Goal: Task Accomplishment & Management: Manage account settings

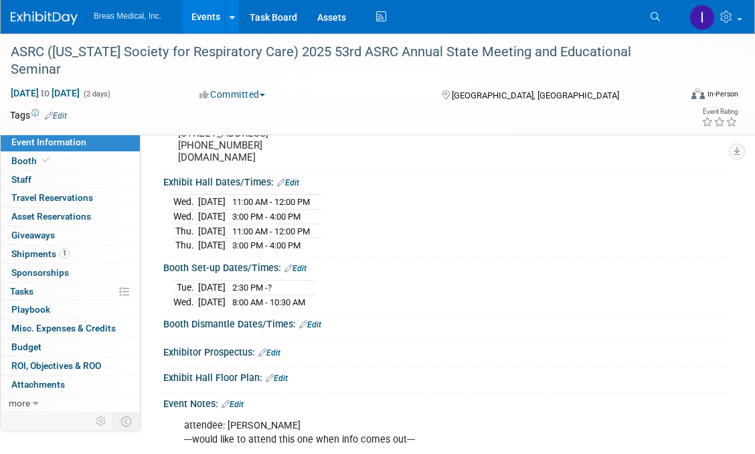
click at [204, 21] on link "Events" at bounding box center [205, 16] width 49 height 33
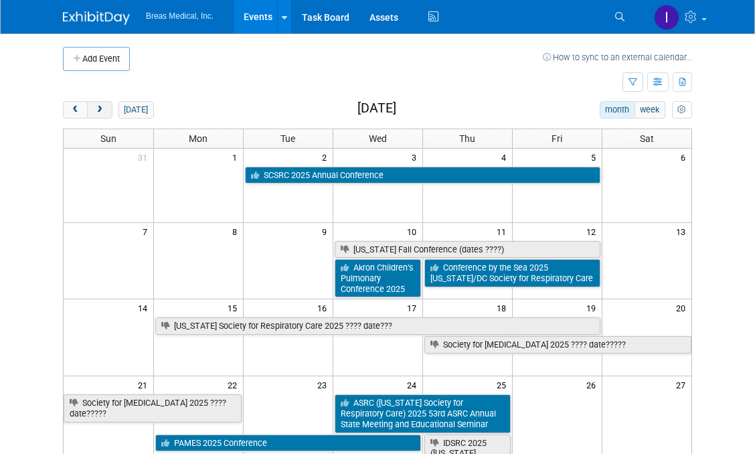
click at [98, 110] on span "next" at bounding box center [99, 110] width 10 height 9
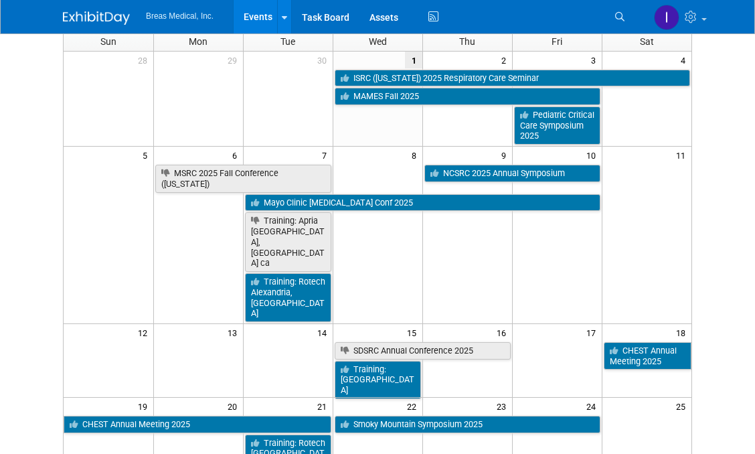
scroll to position [134, 0]
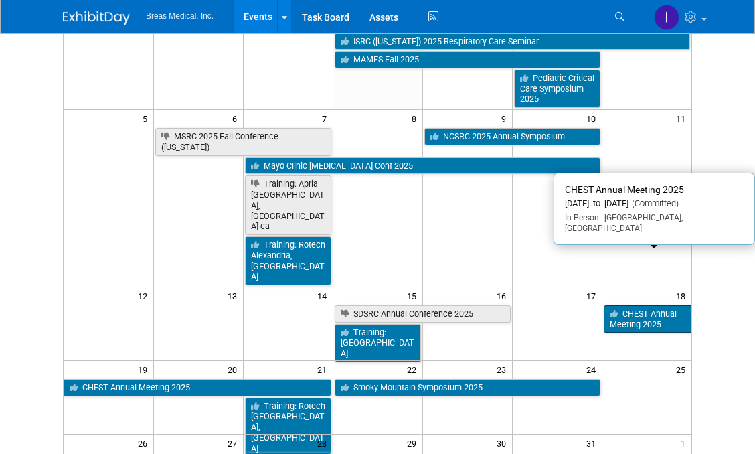
click at [664, 305] on link "CHEST Annual Meeting 2025" at bounding box center [648, 318] width 88 height 27
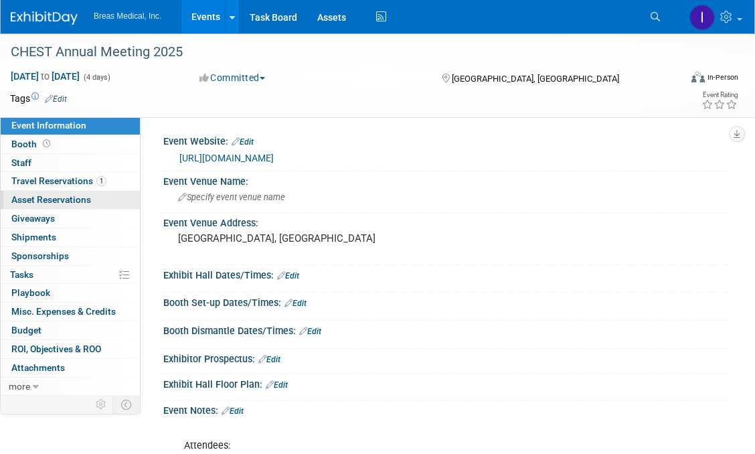
click at [29, 193] on link "0 Asset Reservations 0" at bounding box center [70, 200] width 139 height 18
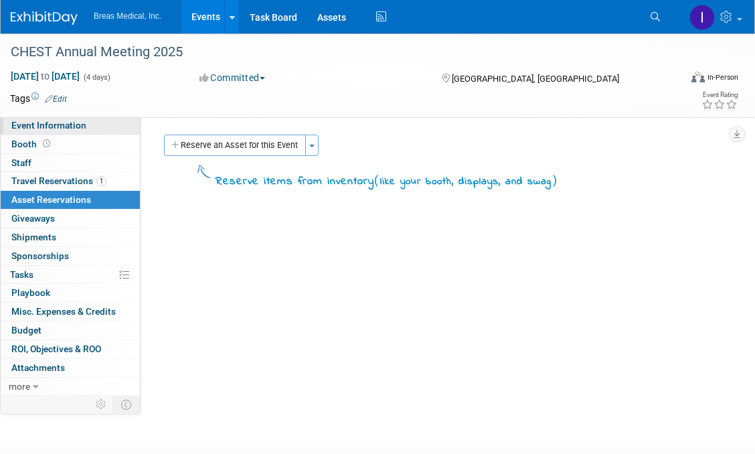
click at [31, 125] on span "Event Information" at bounding box center [48, 125] width 75 height 11
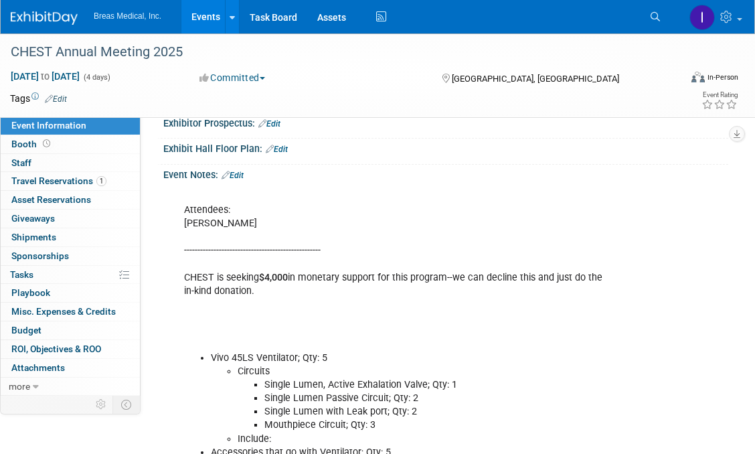
scroll to position [268, 0]
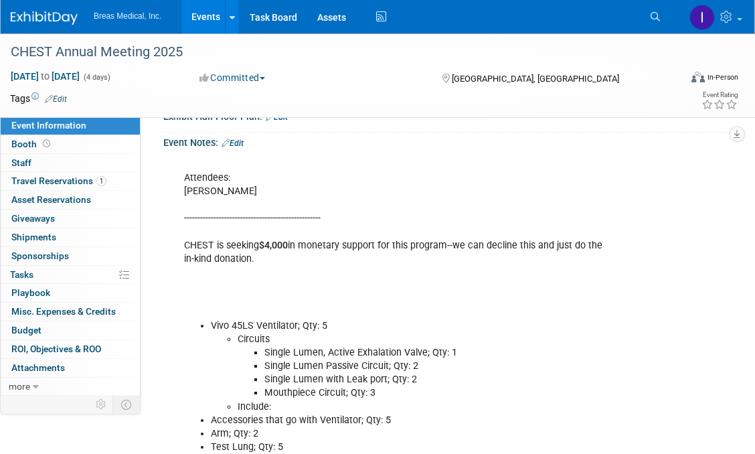
click at [240, 144] on link "Edit" at bounding box center [233, 143] width 22 height 9
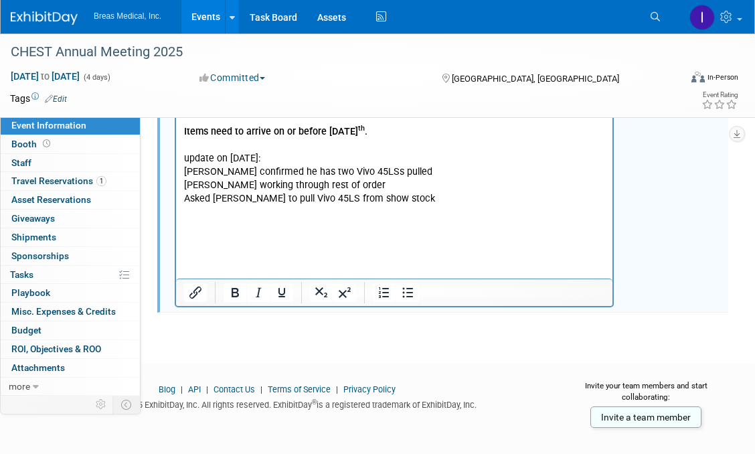
scroll to position [1283, 0]
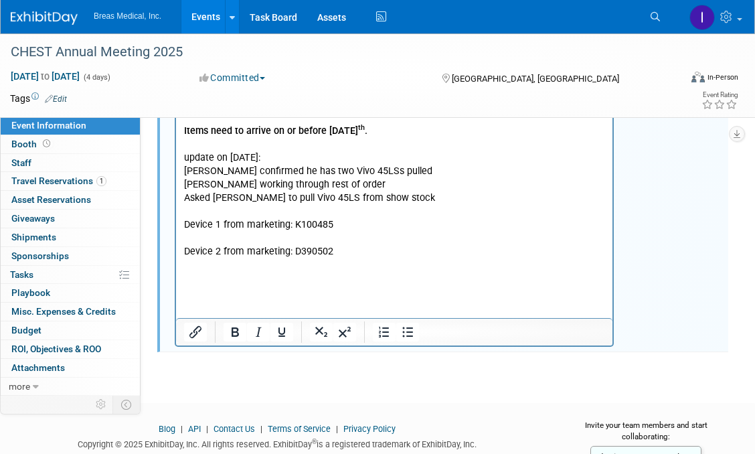
click at [354, 219] on p "Device 1 from marketing: K100485 Device 2 from marketing: D390502" at bounding box center [394, 239] width 421 height 40
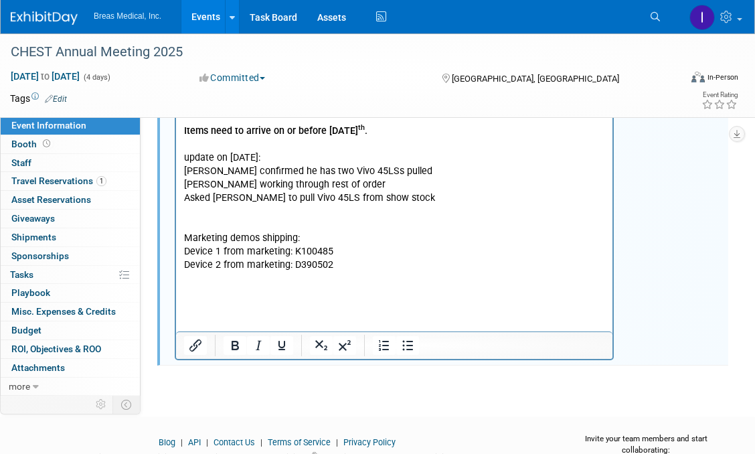
click at [293, 246] on p "Device 1 from marketing: K100485 Device 2 from marketing: D390502" at bounding box center [394, 259] width 421 height 27
click at [294, 255] on p "Device 1 from marketing: Vivo 45LS K100485 Device 2 from marketing: D390502" at bounding box center [394, 259] width 421 height 27
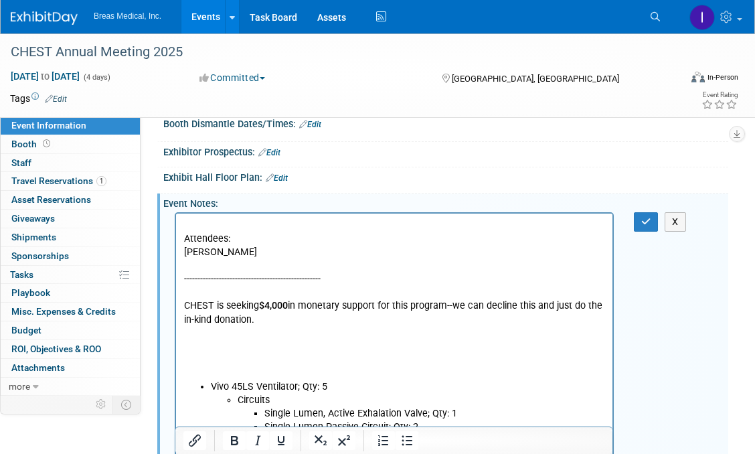
scroll to position [191, 0]
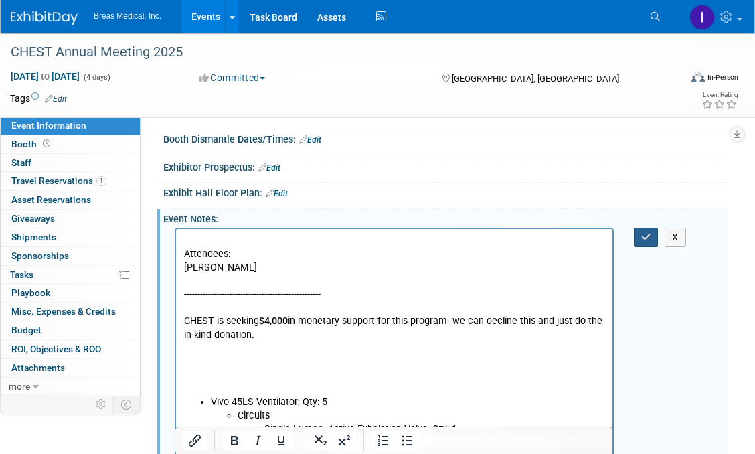
click at [641, 238] on icon "button" at bounding box center [646, 236] width 10 height 9
